Goal: Information Seeking & Learning: Learn about a topic

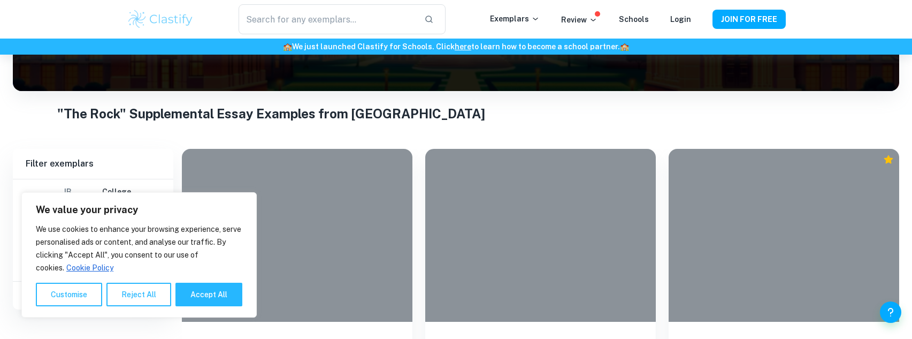
scroll to position [166, 0]
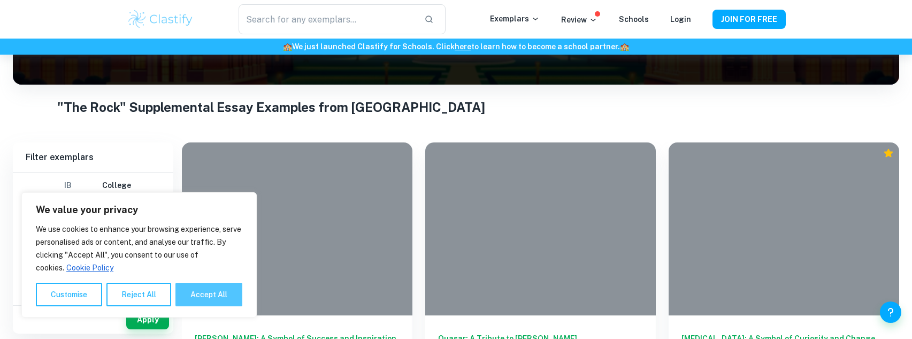
click at [209, 294] on button "Accept All" at bounding box center [208, 294] width 67 height 24
checkbox input "true"
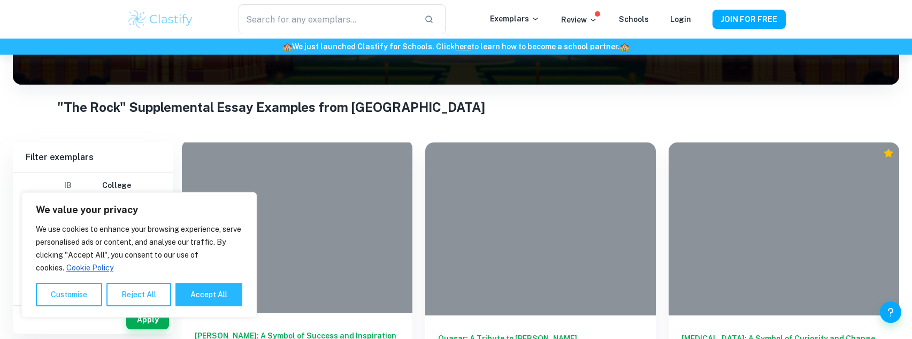
checkbox input "true"
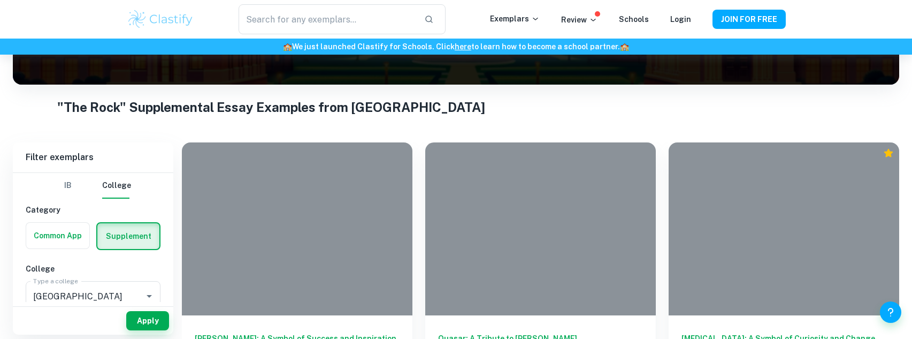
scroll to position [259, 0]
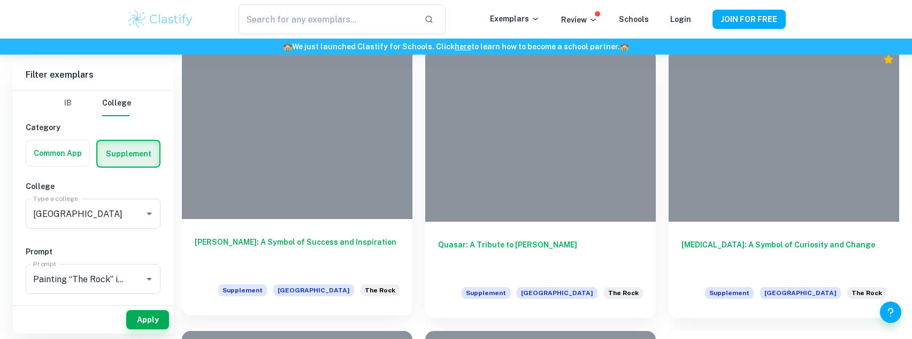
click at [323, 250] on h6 "[PERSON_NAME]: A Symbol of Success and Inspiration" at bounding box center [297, 253] width 205 height 35
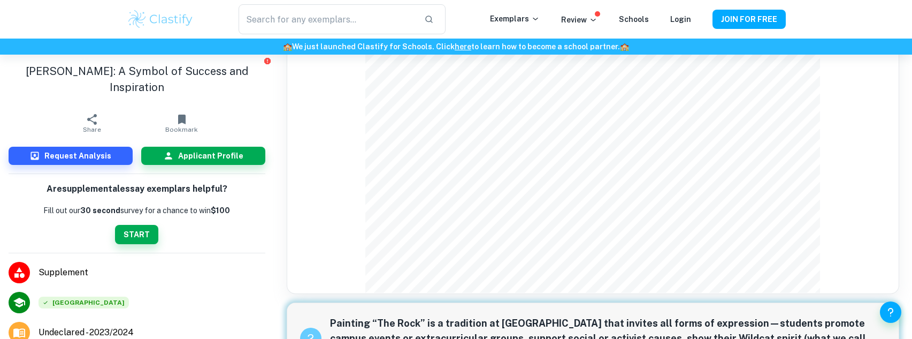
scroll to position [362, 0]
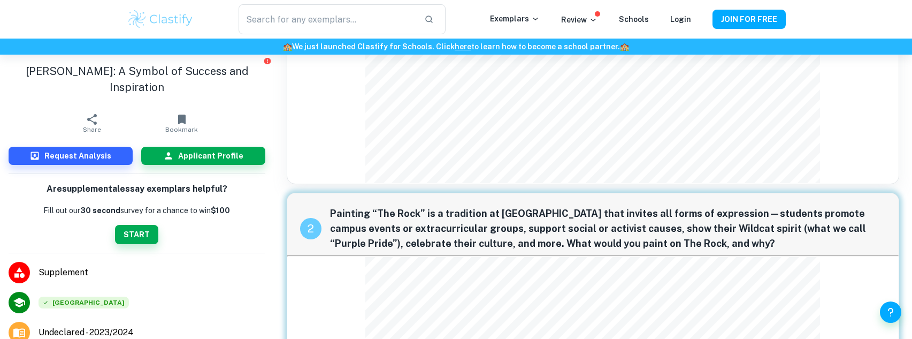
click at [457, 206] on span "Painting “The Rock” is a tradition at [GEOGRAPHIC_DATA] that invites all forms …" at bounding box center [608, 228] width 556 height 45
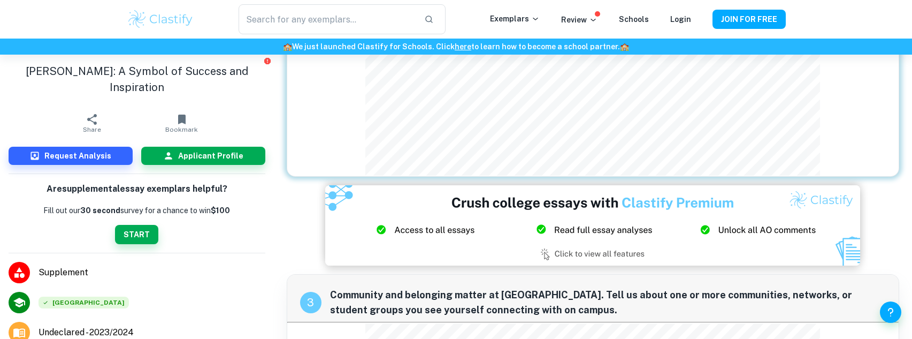
scroll to position [688, 0]
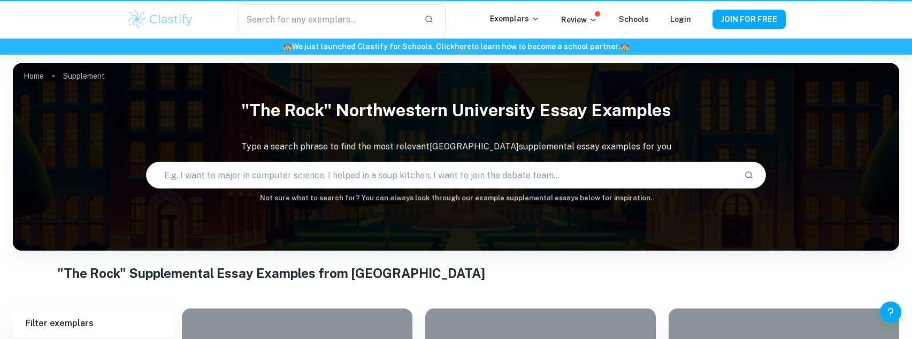
click at [180, 17] on img at bounding box center [161, 19] width 68 height 21
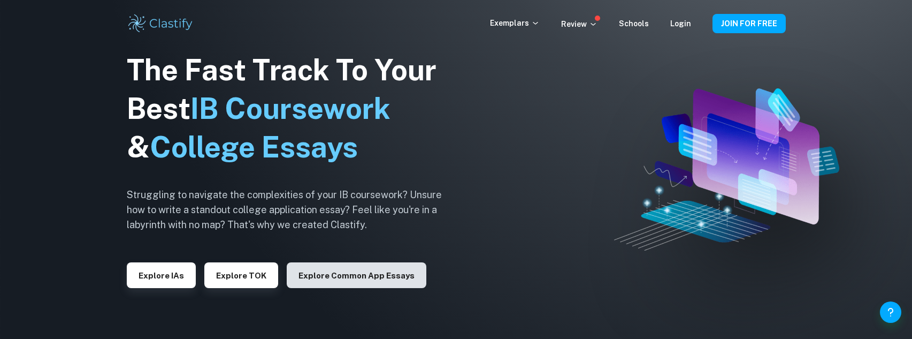
click at [360, 275] on button "Explore Common App essays" at bounding box center [357, 275] width 140 height 26
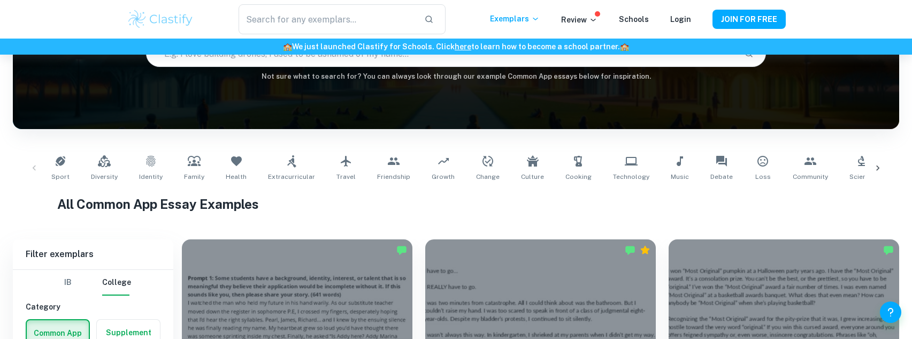
scroll to position [122, 0]
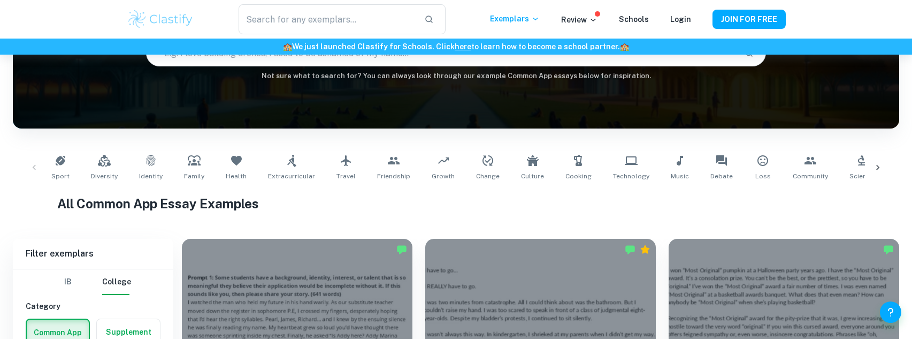
drag, startPoint x: 275, startPoint y: 161, endPoint x: 474, endPoint y: 125, distance: 202.7
click at [275, 161] on link "Extracurricular" at bounding box center [292, 167] width 56 height 35
type input "Extracurricular"
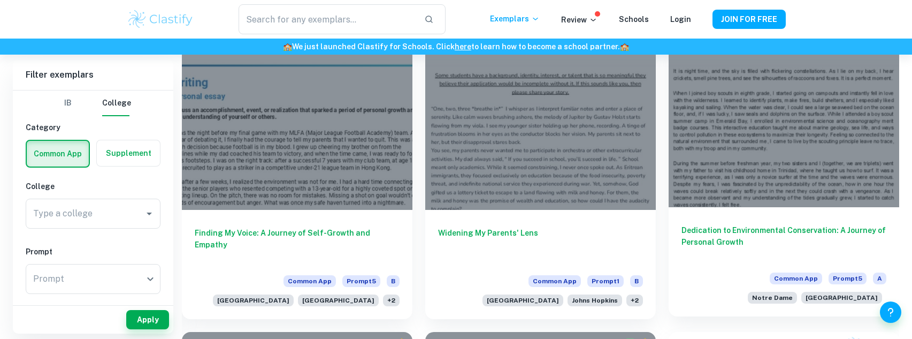
scroll to position [495, 0]
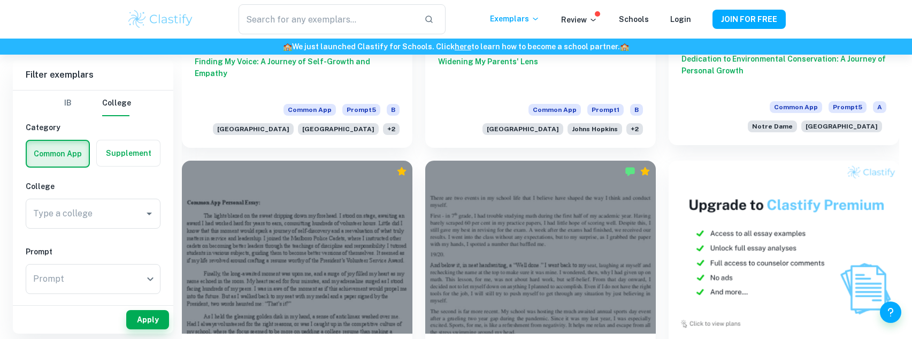
click at [748, 74] on h6 "Dedication to Environmental Conservation: A Journey of Personal Growth" at bounding box center [783, 70] width 205 height 35
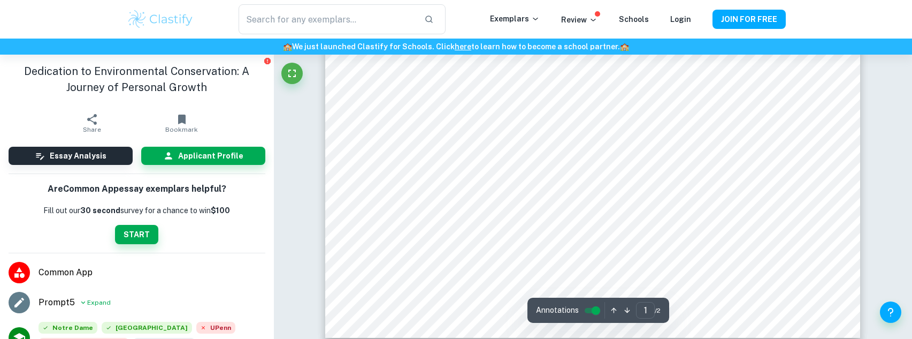
scroll to position [448, 0]
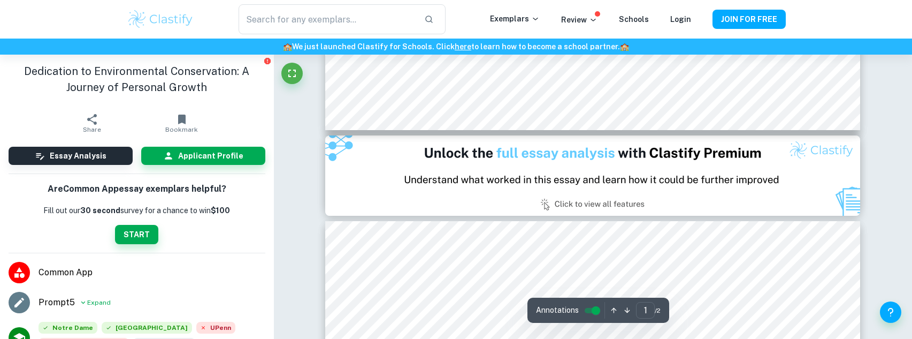
type input "2"
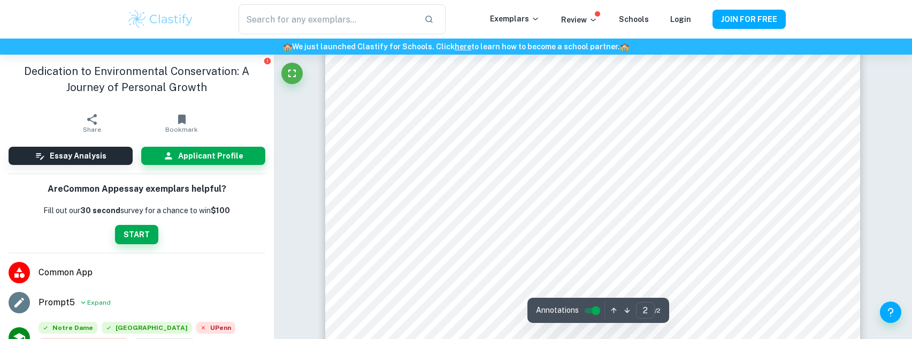
scroll to position [934, 0]
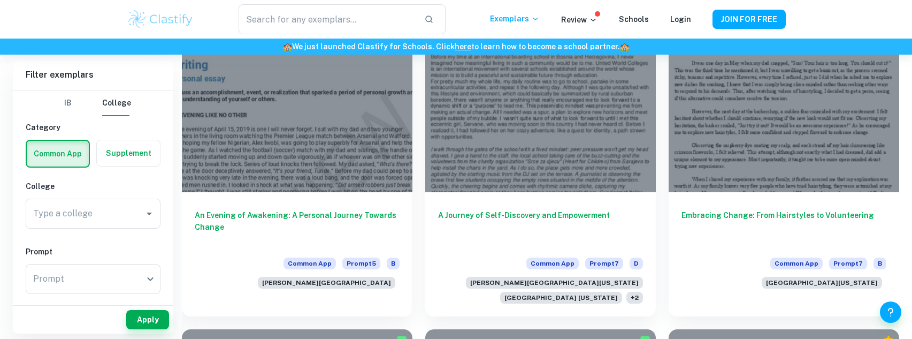
scroll to position [1242, 0]
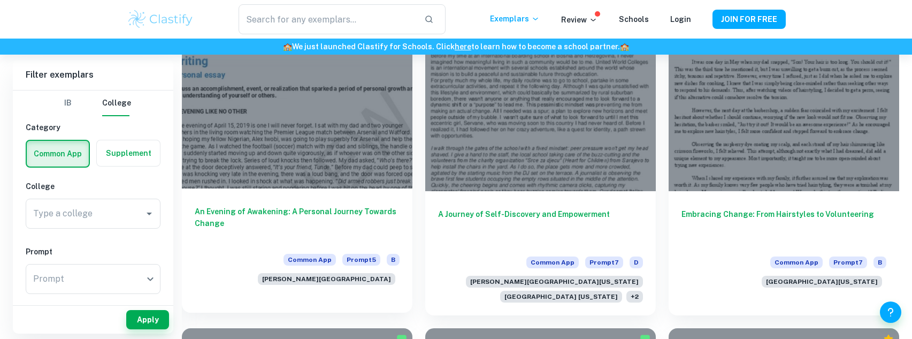
click at [344, 205] on h6 "An Evening of Awakening: A Personal Journey Towards Change" at bounding box center [297, 222] width 205 height 35
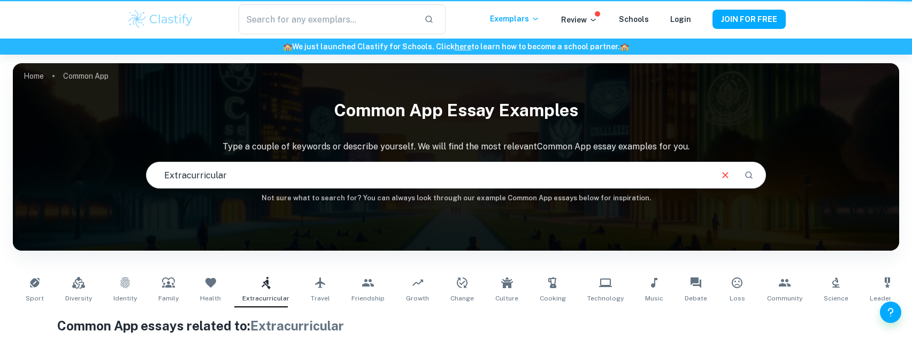
scroll to position [182, 0]
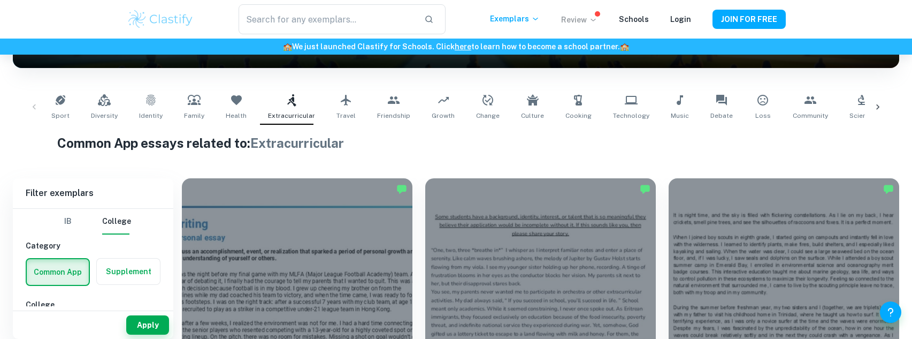
click at [593, 17] on icon at bounding box center [593, 20] width 9 height 9
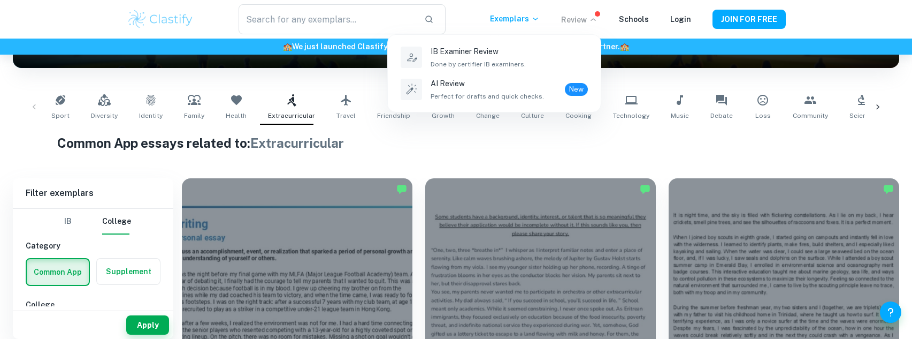
click at [593, 17] on div at bounding box center [456, 169] width 912 height 339
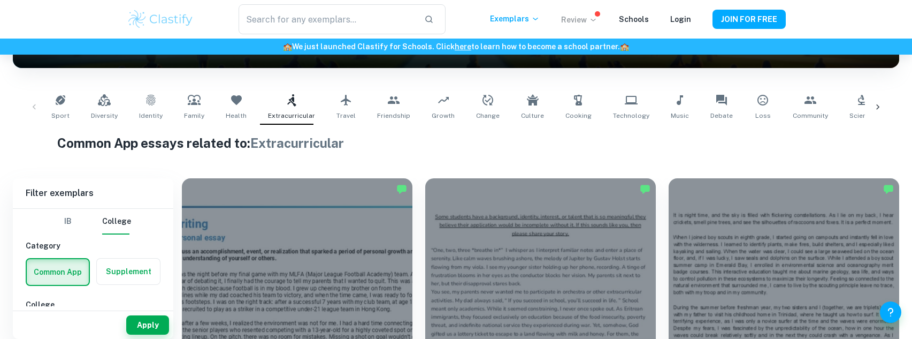
click at [148, 275] on label "button" at bounding box center [128, 271] width 63 height 26
click at [0, 0] on input "radio" at bounding box center [0, 0] width 0 height 0
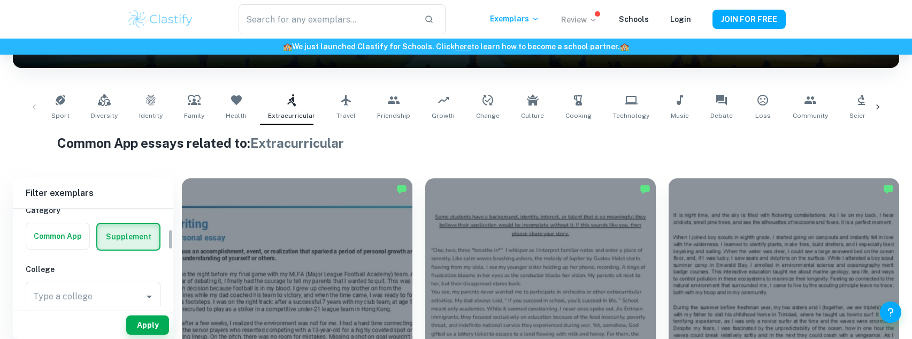
scroll to position [98, 0]
click at [122, 233] on input "Type a college" at bounding box center [77, 233] width 95 height 20
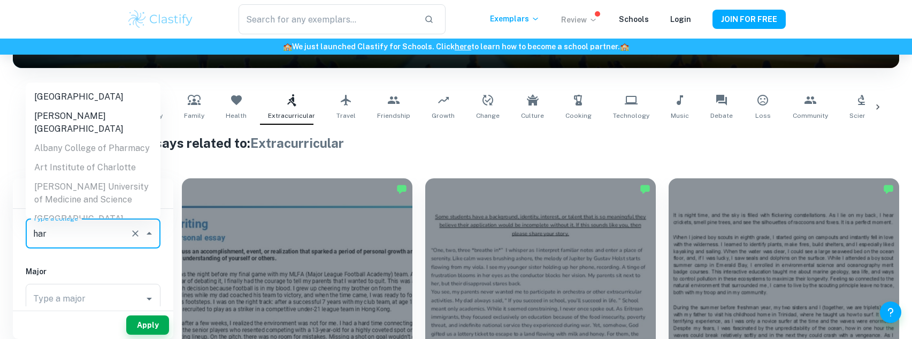
click at [68, 95] on li "[GEOGRAPHIC_DATA]" at bounding box center [93, 96] width 135 height 19
type input "[GEOGRAPHIC_DATA]"
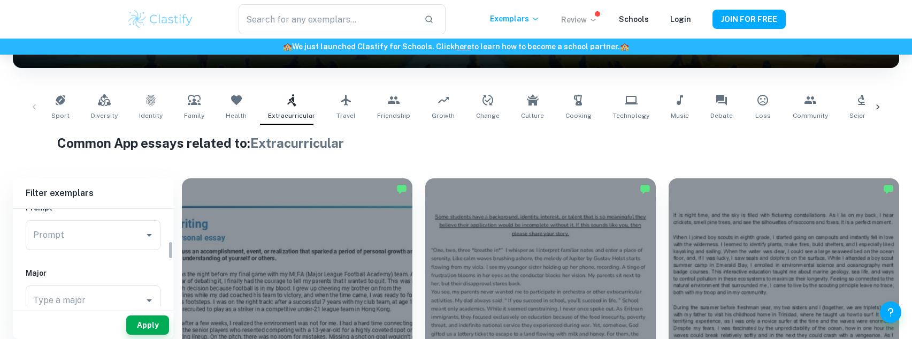
scroll to position [172, 0]
click at [103, 228] on input "Prompt" at bounding box center [84, 225] width 109 height 20
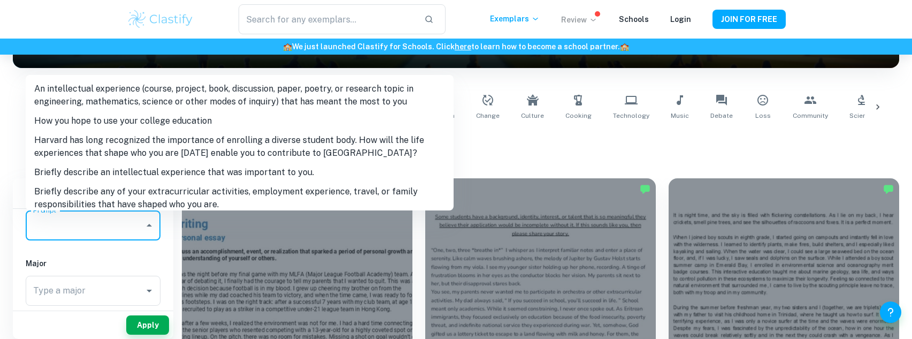
click at [104, 229] on input "Prompt" at bounding box center [84, 225] width 109 height 20
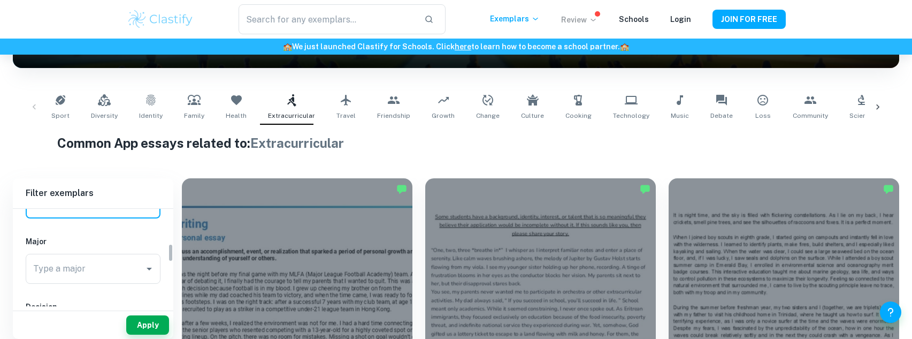
scroll to position [195, 0]
click at [152, 321] on button "Apply" at bounding box center [147, 324] width 43 height 19
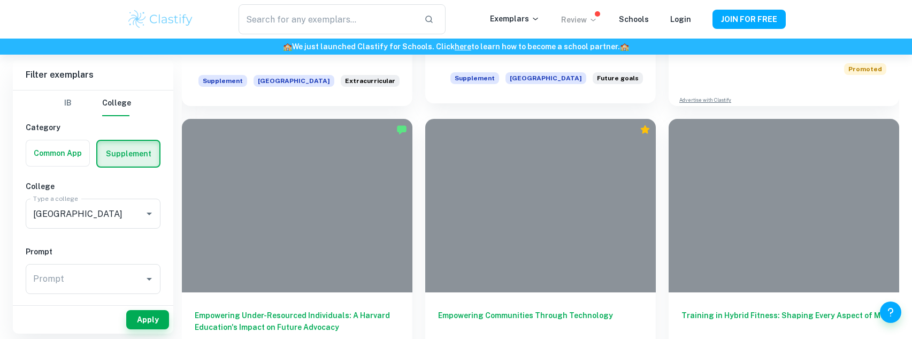
scroll to position [780, 0]
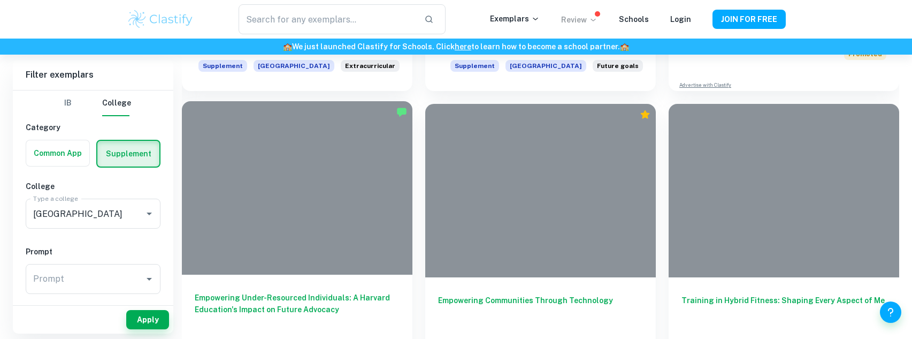
click at [363, 292] on h6 "Empowering Under-Resourced Individuals: A Harvard Education's Impact on Future …" at bounding box center [297, 309] width 205 height 35
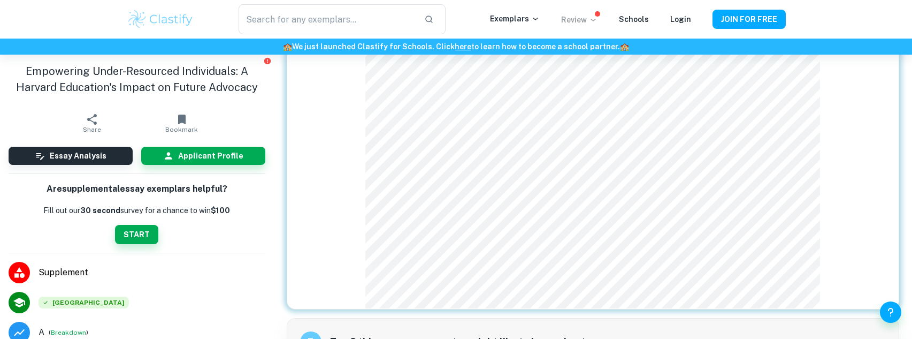
scroll to position [1117, 0]
click at [625, 295] on div "4 How do you hope to use your Harvard education in the future?" at bounding box center [593, 153] width 613 height 311
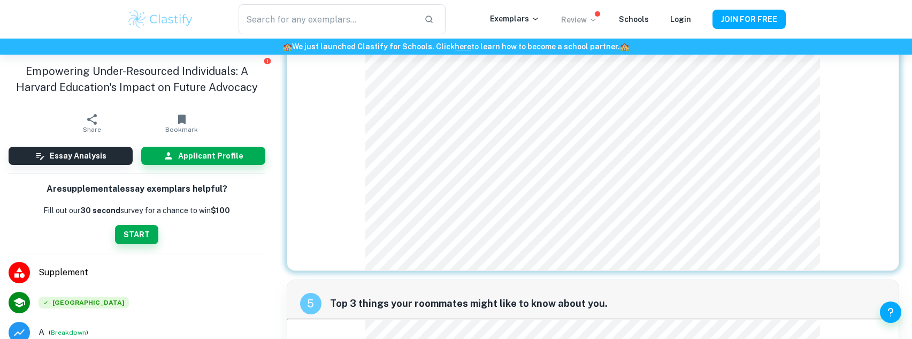
scroll to position [1156, 0]
